Goal: Check status: Check status

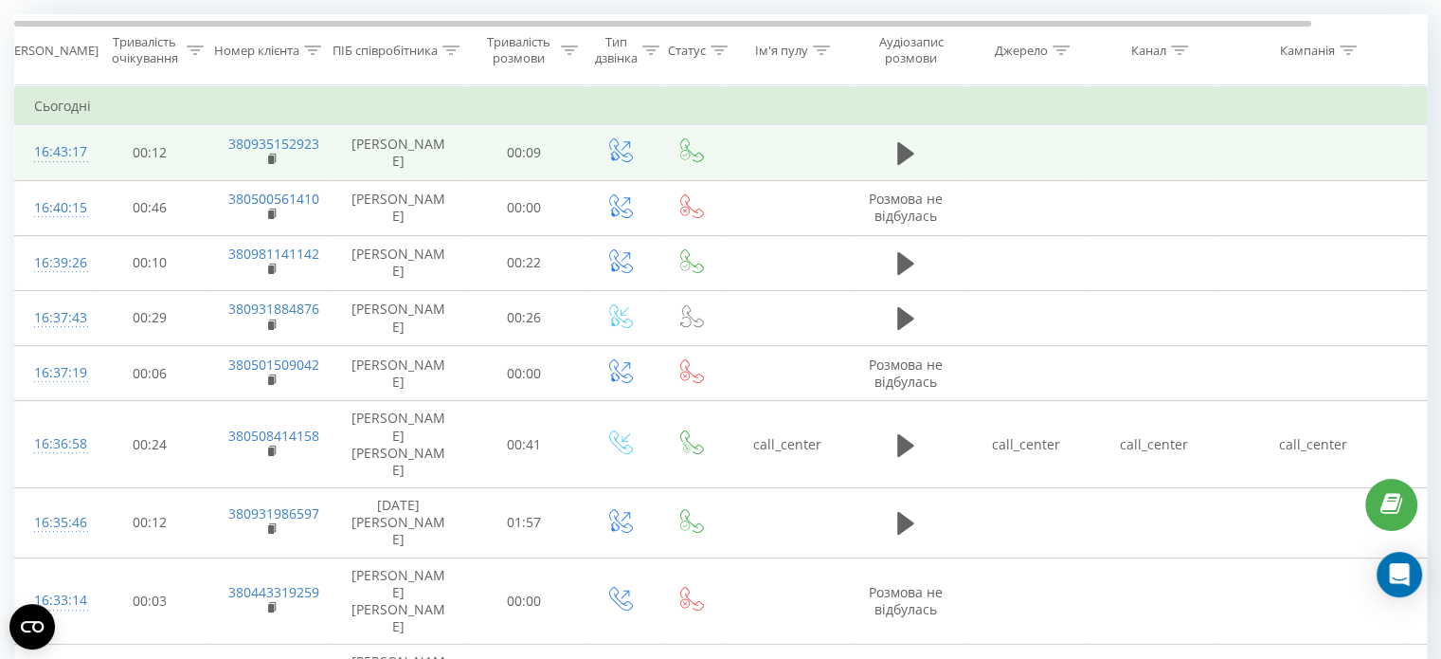
scroll to position [190, 0]
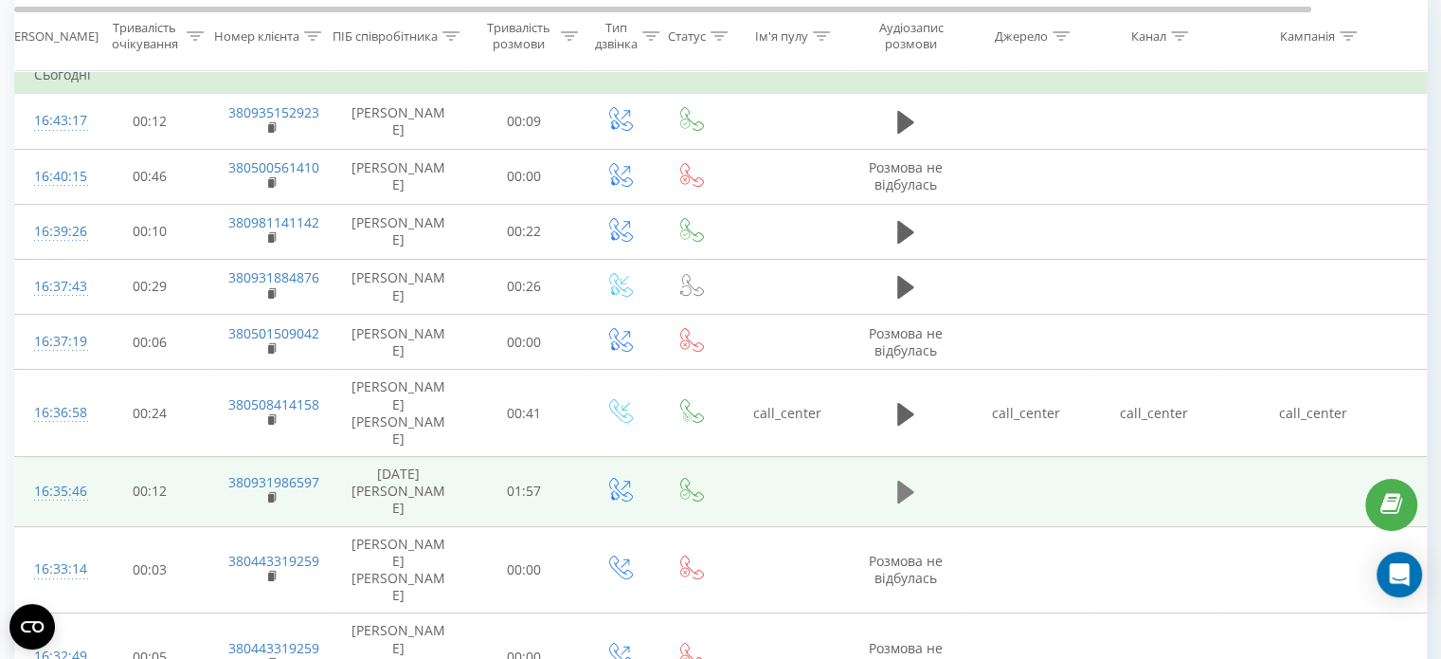
click at [907, 479] on icon at bounding box center [905, 492] width 17 height 27
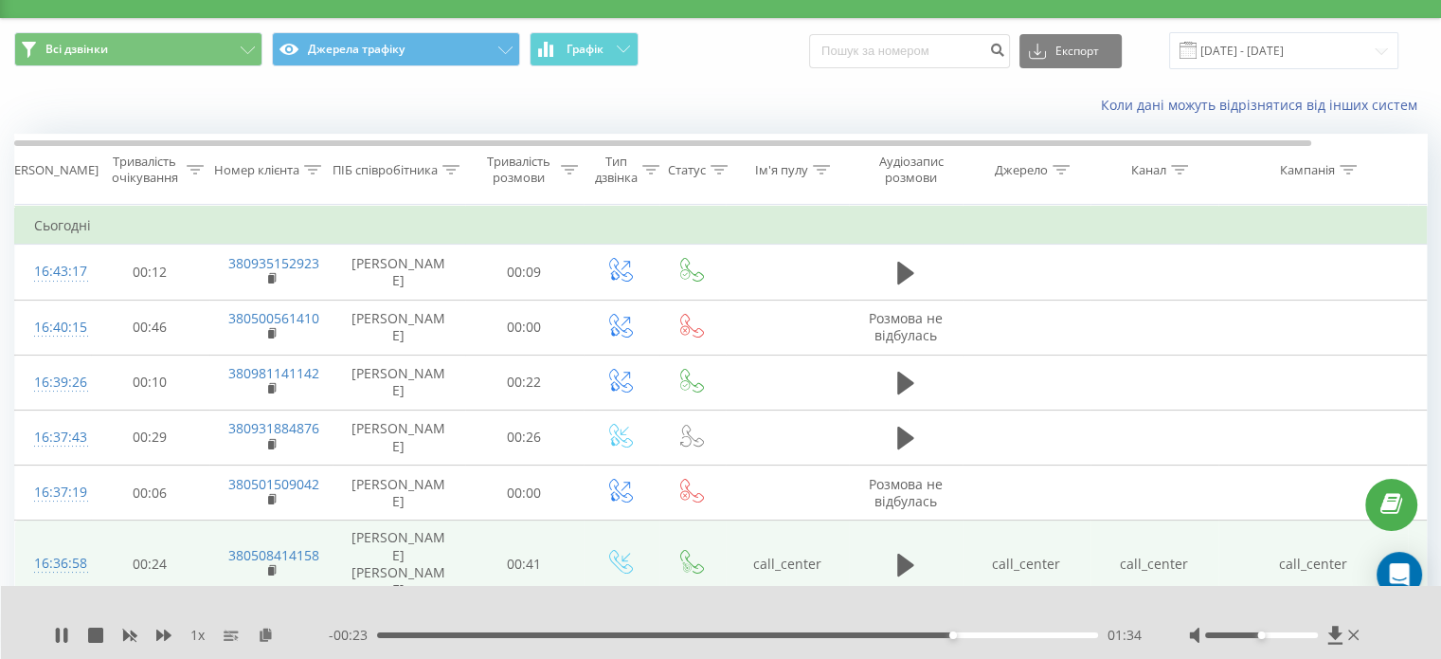
scroll to position [379, 0]
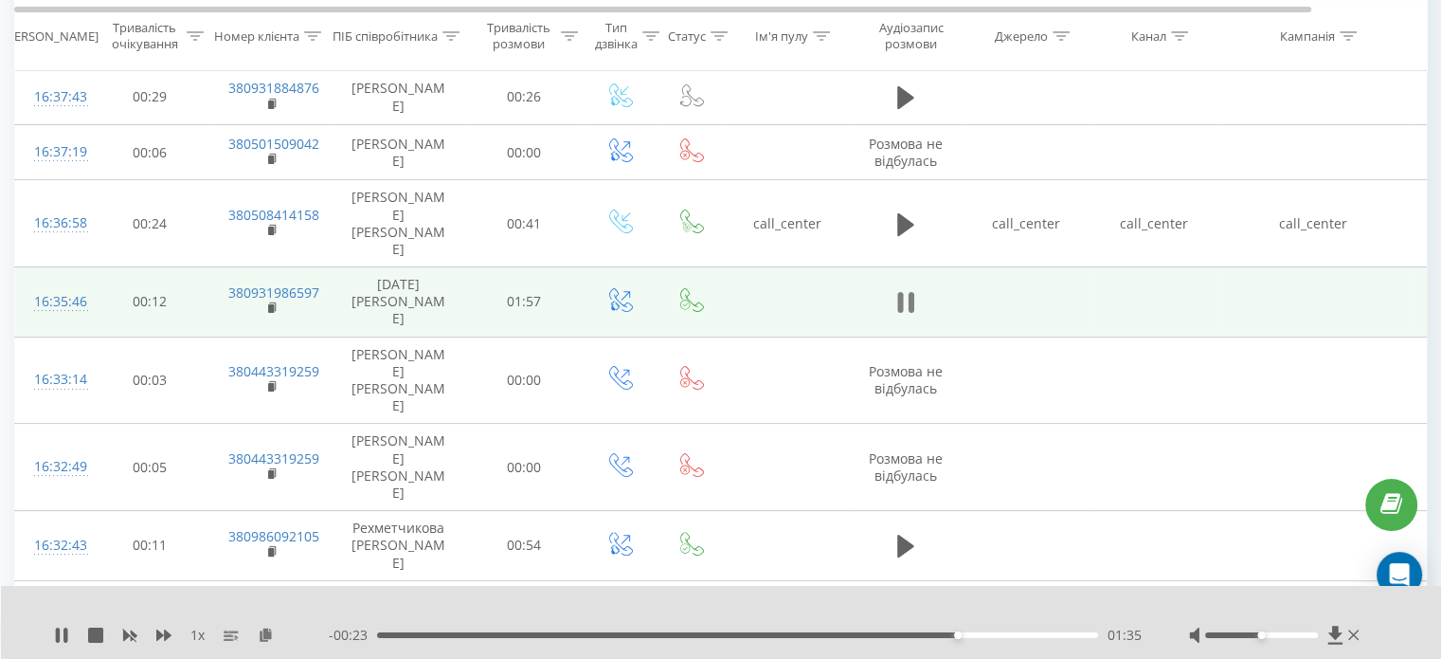
click at [906, 289] on icon at bounding box center [905, 302] width 17 height 27
